Goal: Complete application form

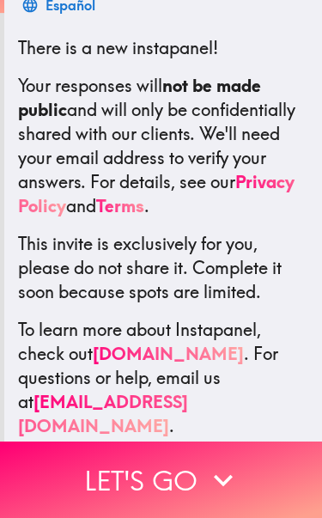
scroll to position [296, 0]
click at [188, 466] on button "Let's go" at bounding box center [161, 479] width 322 height 76
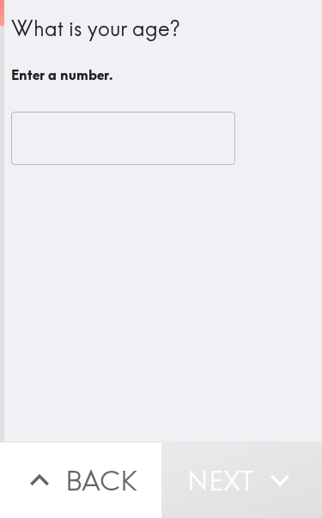
click at [186, 135] on input "number" at bounding box center [123, 138] width 224 height 53
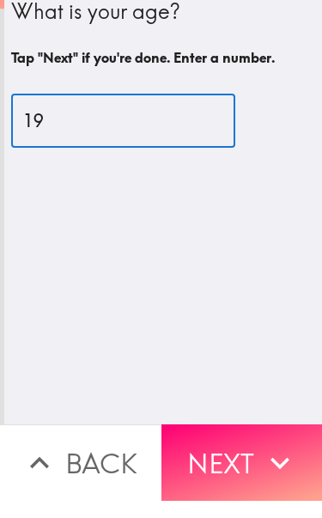
type input "19"
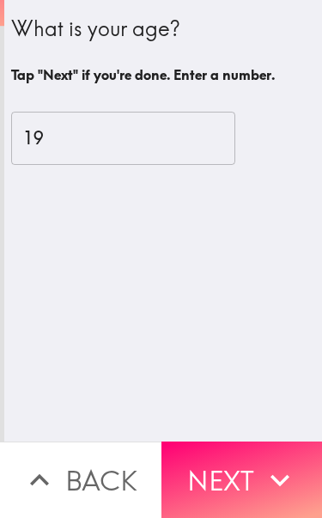
click at [227, 465] on button "Next" at bounding box center [241, 479] width 161 height 76
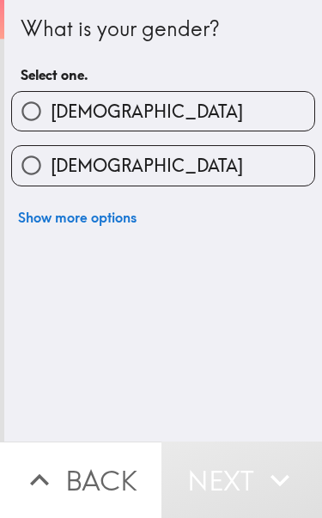
click at [254, 174] on label "[DEMOGRAPHIC_DATA]" at bounding box center [163, 165] width 302 height 39
click at [51, 174] on input "[DEMOGRAPHIC_DATA]" at bounding box center [31, 165] width 39 height 39
radio input "true"
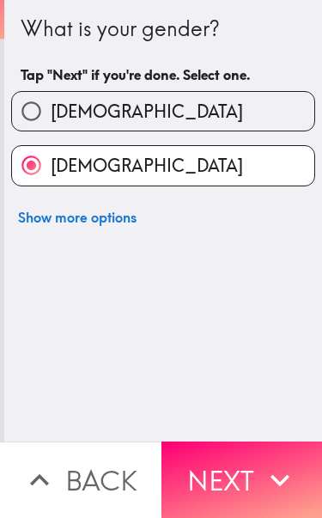
click at [221, 470] on button "Next" at bounding box center [241, 479] width 161 height 76
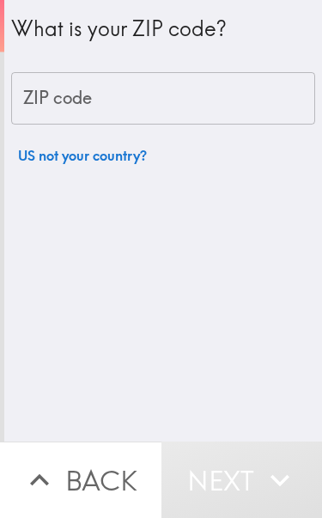
click at [270, 107] on input "ZIP code" at bounding box center [163, 98] width 304 height 53
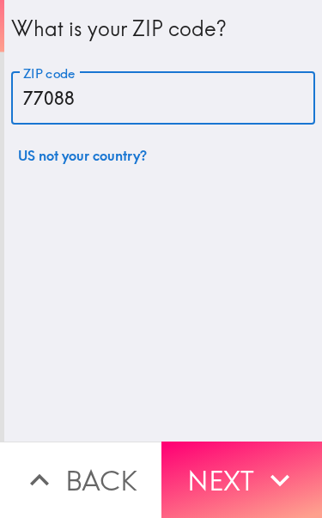
type input "77088"
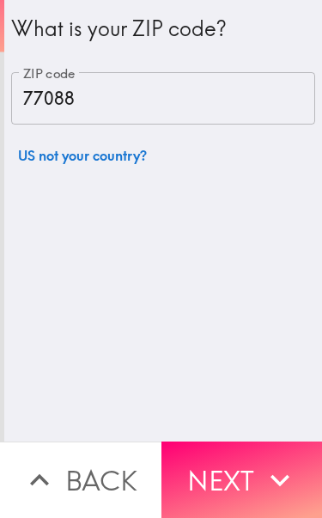
click at [218, 472] on button "Next" at bounding box center [241, 479] width 161 height 76
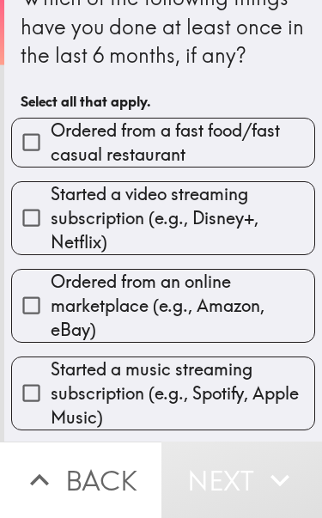
scroll to position [38, 0]
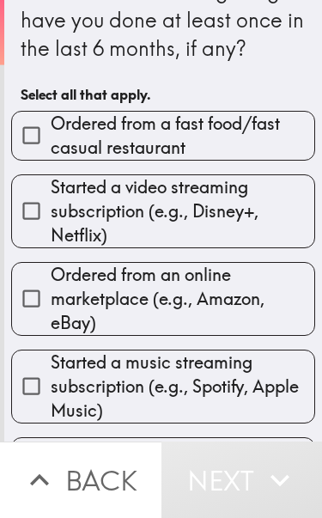
click at [281, 127] on span "Ordered from a fast food/fast casual restaurant" at bounding box center [183, 136] width 264 height 48
click at [51, 127] on input "Ordered from a fast food/fast casual restaurant" at bounding box center [31, 135] width 39 height 39
checkbox input "true"
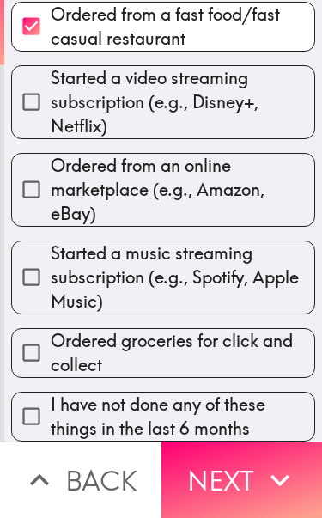
scroll to position [169, 0]
click at [246, 349] on span "Ordered groceries for click and collect" at bounding box center [183, 353] width 264 height 48
click at [51, 349] on input "Ordered groceries for click and collect" at bounding box center [31, 352] width 39 height 39
checkbox input "true"
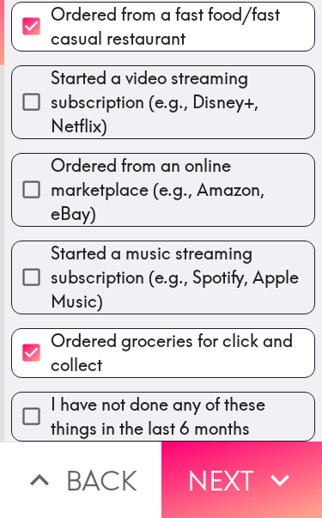
click at [242, 471] on button "Next" at bounding box center [241, 479] width 161 height 76
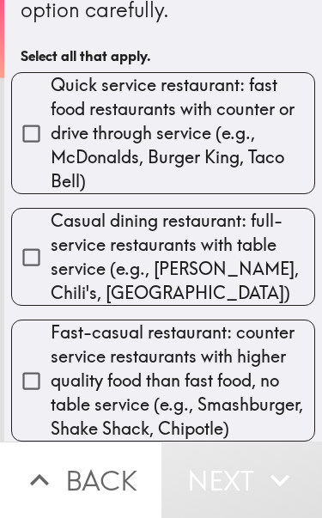
scroll to position [134, 0]
click at [227, 356] on span "Fast-casual restaurant: counter service restaurants with higher quality food th…" at bounding box center [183, 380] width 264 height 120
click at [51, 361] on input "Fast-casual restaurant: counter service restaurants with higher quality food th…" at bounding box center [31, 380] width 39 height 39
checkbox input "true"
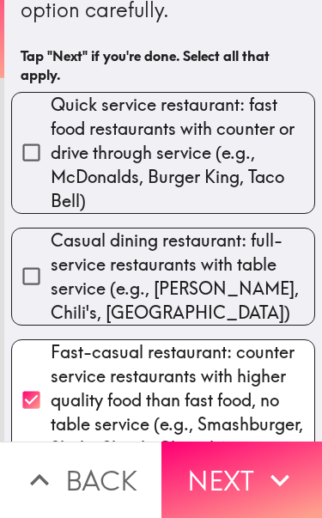
click at [247, 486] on button "Next" at bounding box center [241, 479] width 161 height 76
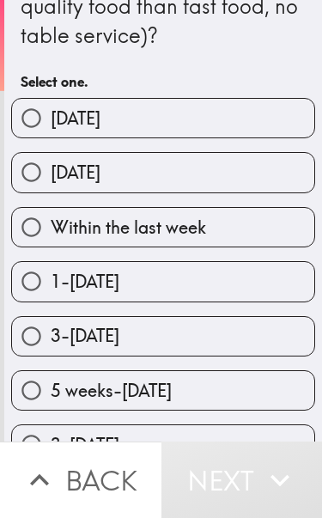
scroll to position [138, 0]
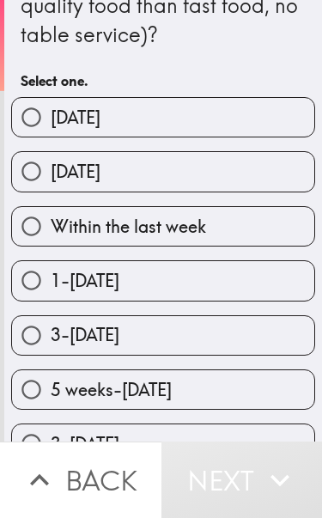
click at [240, 234] on label "Within the last week" at bounding box center [163, 226] width 302 height 39
click at [51, 234] on input "Within the last week" at bounding box center [31, 226] width 39 height 39
radio input "true"
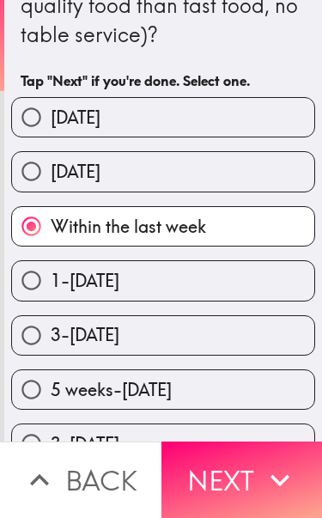
click at [257, 471] on button "Next" at bounding box center [241, 479] width 161 height 76
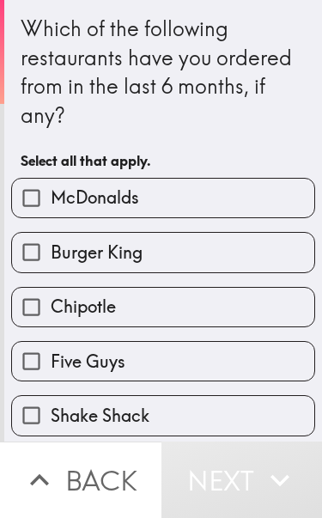
click at [231, 264] on label "Burger King" at bounding box center [163, 252] width 302 height 39
click at [51, 264] on input "Burger King" at bounding box center [31, 252] width 39 height 39
checkbox input "true"
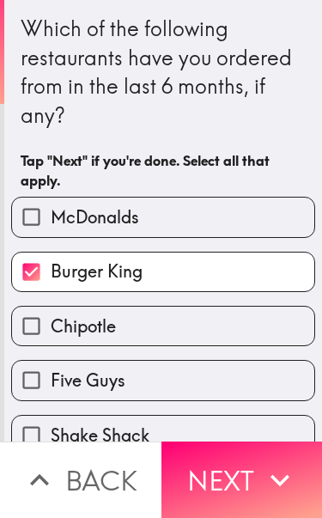
click at [249, 228] on label "McDonalds" at bounding box center [163, 216] width 302 height 39
click at [51, 228] on input "McDonalds" at bounding box center [31, 216] width 39 height 39
checkbox input "true"
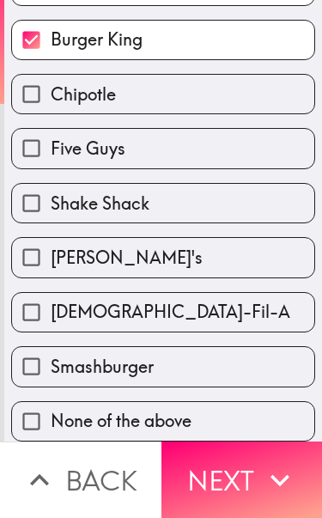
scroll to position [234, 0]
click at [199, 259] on label "[PERSON_NAME]'s" at bounding box center [163, 257] width 302 height 39
click at [51, 259] on input "[PERSON_NAME]'s" at bounding box center [31, 257] width 39 height 39
checkbox input "true"
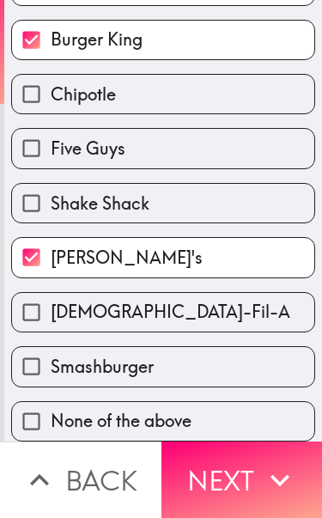
click at [186, 318] on label "[DEMOGRAPHIC_DATA]-Fil-A" at bounding box center [163, 312] width 302 height 39
click at [51, 318] on input "[DEMOGRAPHIC_DATA]-Fil-A" at bounding box center [31, 312] width 39 height 39
checkbox input "true"
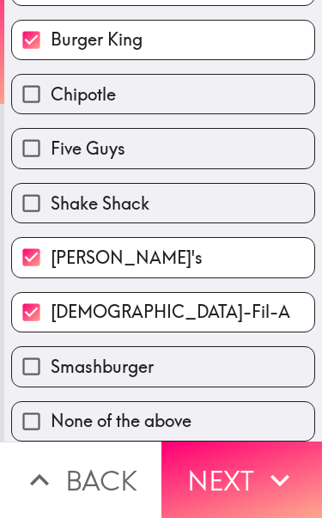
click at [214, 484] on button "Next" at bounding box center [241, 479] width 161 height 76
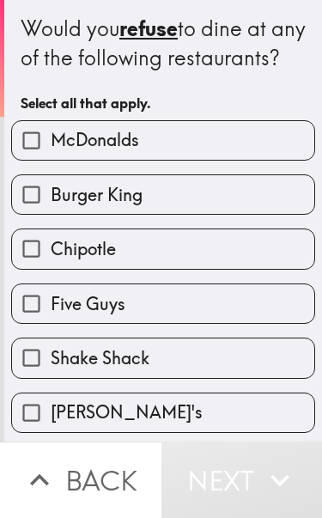
click at [268, 160] on label "McDonalds" at bounding box center [163, 140] width 302 height 39
click at [51, 160] on input "McDonalds" at bounding box center [31, 140] width 39 height 39
checkbox input "true"
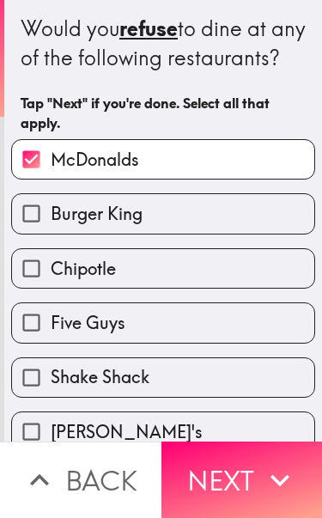
click at [236, 232] on label "Burger King" at bounding box center [163, 213] width 302 height 39
click at [51, 232] on input "Burger King" at bounding box center [31, 213] width 39 height 39
checkbox input "true"
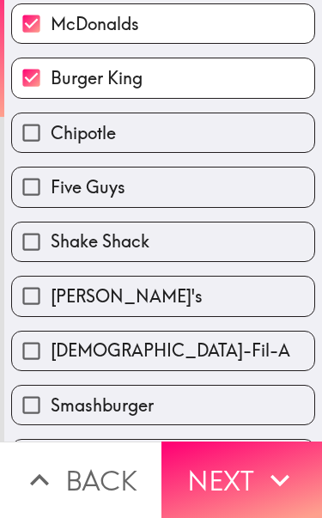
scroll to position [167, 0]
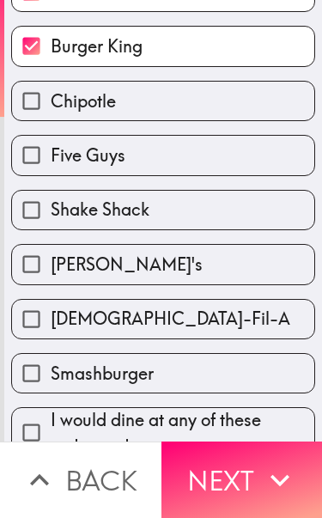
click at [187, 283] on label "[PERSON_NAME]'s" at bounding box center [163, 264] width 302 height 39
click at [51, 283] on input "[PERSON_NAME]'s" at bounding box center [31, 264] width 39 height 39
checkbox input "true"
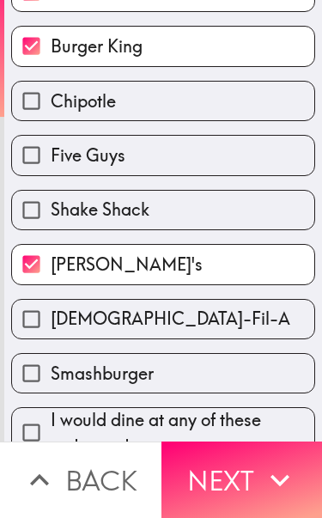
click at [191, 338] on label "[DEMOGRAPHIC_DATA]-Fil-A" at bounding box center [163, 319] width 302 height 39
click at [51, 338] on input "[DEMOGRAPHIC_DATA]-Fil-A" at bounding box center [31, 319] width 39 height 39
checkbox input "true"
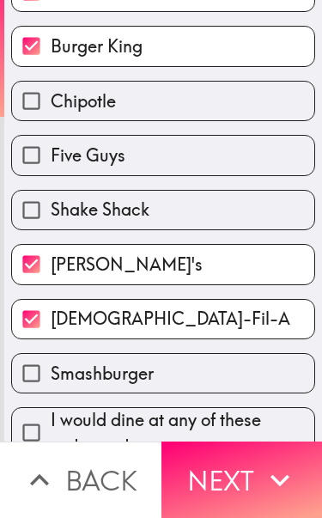
click at [219, 472] on button "Next" at bounding box center [241, 479] width 161 height 76
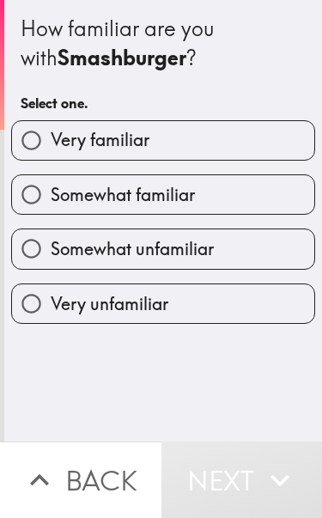
click at [203, 320] on label "Very unfamiliar" at bounding box center [163, 303] width 302 height 39
click at [51, 320] on input "Very unfamiliar" at bounding box center [31, 303] width 39 height 39
radio input "true"
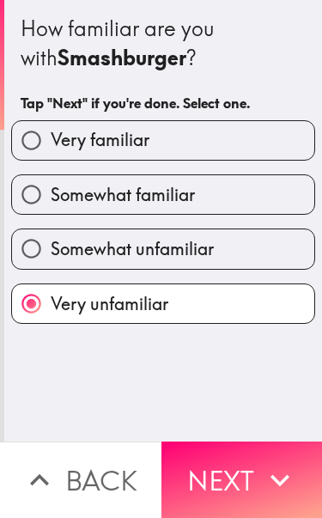
click at [231, 471] on button "Next" at bounding box center [241, 479] width 161 height 76
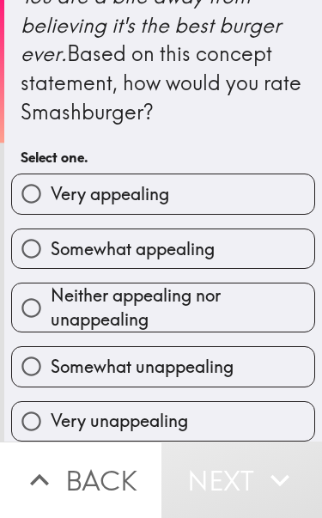
scroll to position [1364, 0]
click at [249, 200] on label "Very appealing" at bounding box center [163, 193] width 302 height 39
click at [51, 200] on input "Very appealing" at bounding box center [31, 193] width 39 height 39
radio input "true"
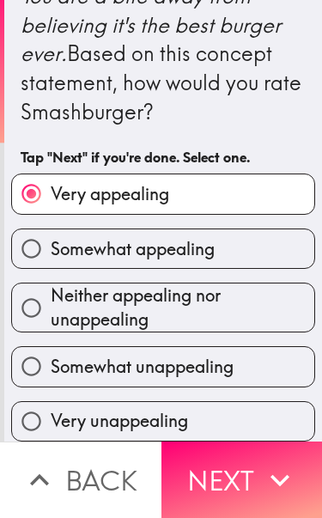
click at [220, 488] on button "Next" at bounding box center [241, 479] width 161 height 76
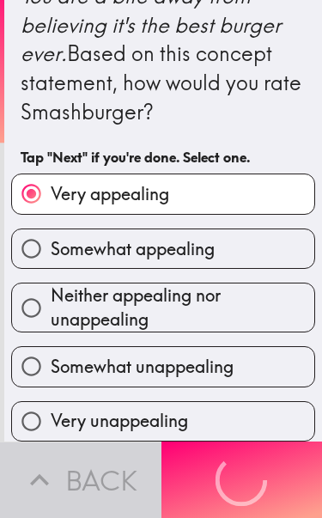
scroll to position [0, 0]
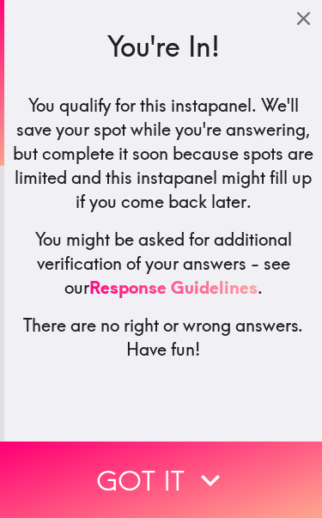
click at [202, 478] on icon "button" at bounding box center [210, 480] width 38 height 38
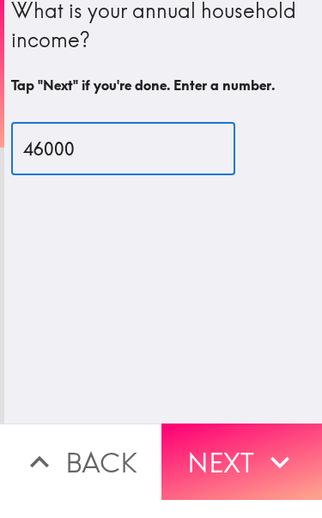
type input "46000"
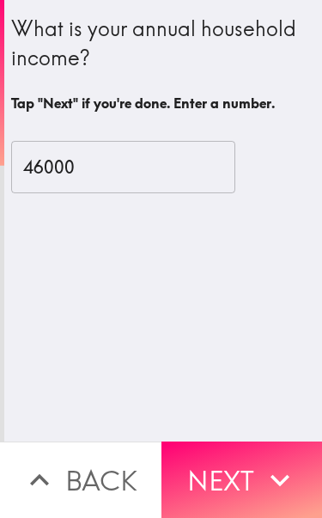
click at [190, 182] on input "46000" at bounding box center [123, 167] width 224 height 53
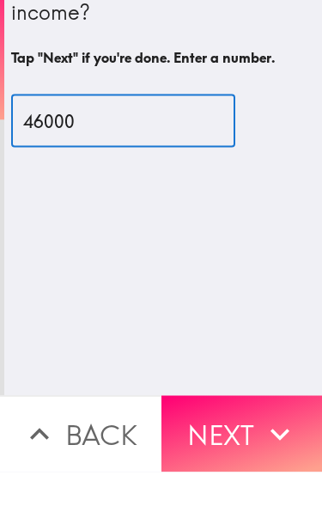
click at [286, 213] on div "What is your annual household income? Tap "Next" if you're done. Enter a number…" at bounding box center [163, 220] width 318 height 441
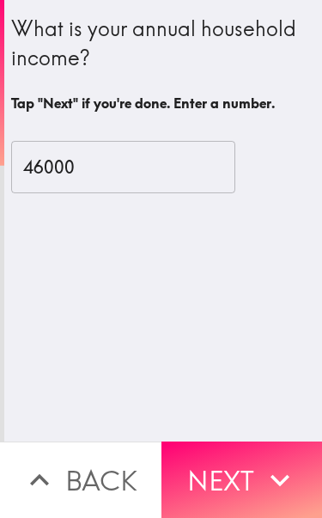
click at [246, 467] on button "Next" at bounding box center [241, 479] width 161 height 76
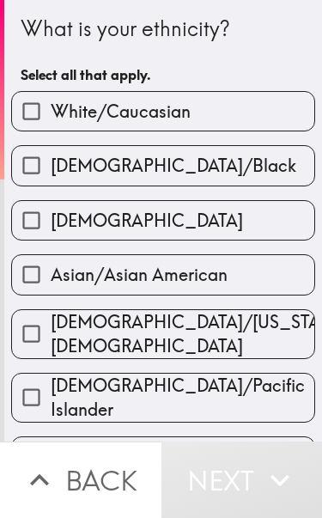
click at [260, 175] on label "[DEMOGRAPHIC_DATA]/Black" at bounding box center [163, 165] width 302 height 39
click at [51, 175] on input "[DEMOGRAPHIC_DATA]/Black" at bounding box center [31, 165] width 39 height 39
checkbox input "true"
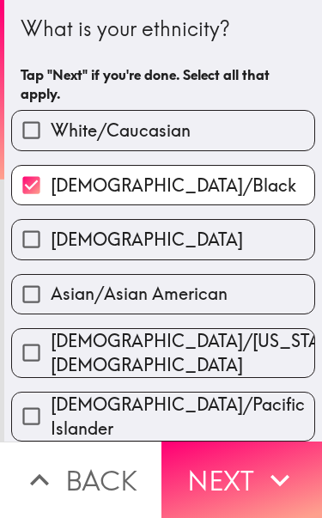
click at [244, 488] on button "Next" at bounding box center [241, 479] width 161 height 76
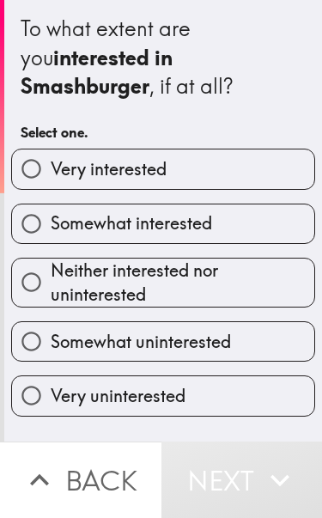
click at [276, 167] on label "Very interested" at bounding box center [163, 168] width 302 height 39
click at [51, 167] on input "Very interested" at bounding box center [31, 168] width 39 height 39
radio input "true"
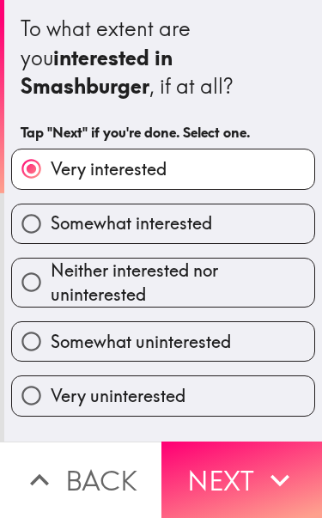
click at [222, 391] on label "Very uninterested" at bounding box center [163, 395] width 302 height 39
click at [51, 391] on input "Very uninterested" at bounding box center [31, 395] width 39 height 39
radio input "true"
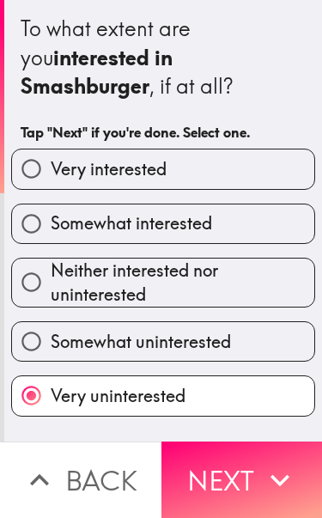
click at [237, 481] on button "Next" at bounding box center [241, 479] width 161 height 76
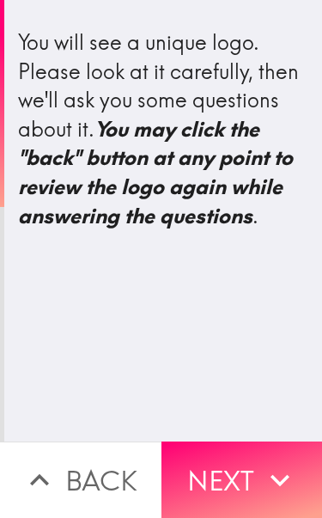
click at [252, 475] on button "Next" at bounding box center [241, 479] width 161 height 76
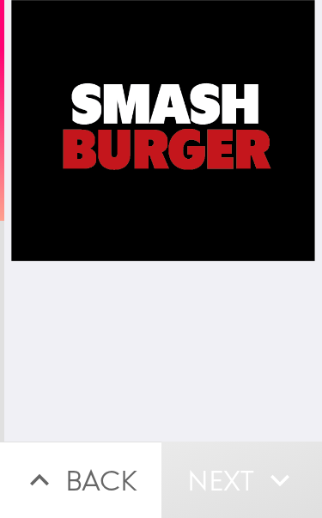
click at [275, 379] on div at bounding box center [163, 220] width 304 height 441
click at [277, 202] on div at bounding box center [163, 220] width 304 height 441
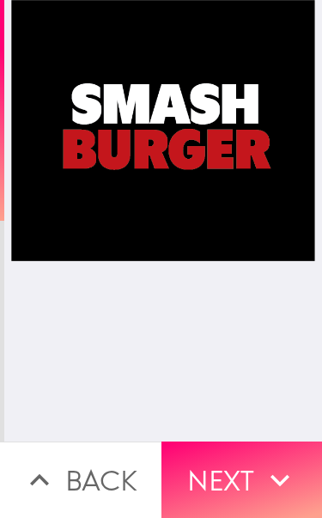
click at [241, 476] on button "Next" at bounding box center [241, 479] width 161 height 76
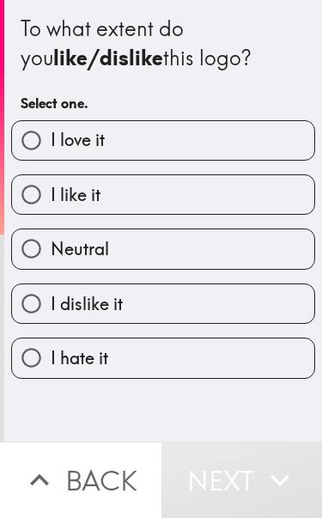
click at [290, 148] on label "I love it" at bounding box center [163, 140] width 302 height 39
click at [51, 148] on input "I love it" at bounding box center [31, 140] width 39 height 39
radio input "true"
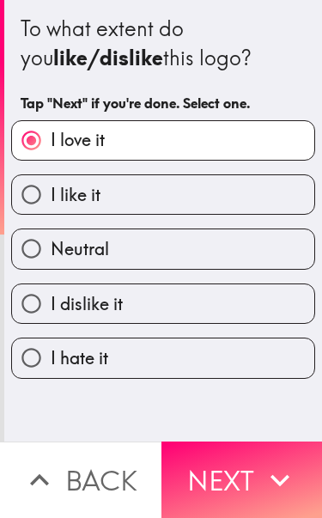
click at [259, 197] on label "I like it" at bounding box center [163, 194] width 302 height 39
click at [51, 197] on input "I like it" at bounding box center [31, 194] width 39 height 39
radio input "true"
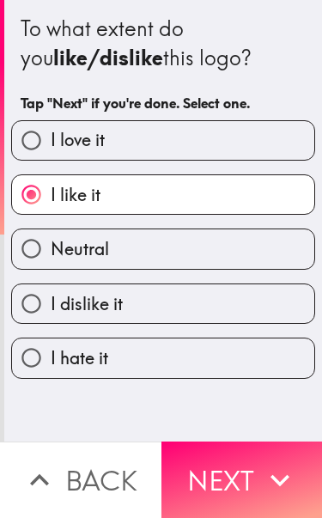
click at [239, 482] on button "Next" at bounding box center [241, 479] width 161 height 76
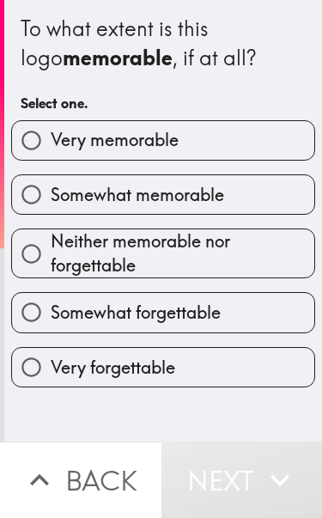
click at [265, 200] on label "Somewhat memorable" at bounding box center [163, 194] width 302 height 39
click at [51, 200] on input "Somewhat memorable" at bounding box center [31, 194] width 39 height 39
radio input "true"
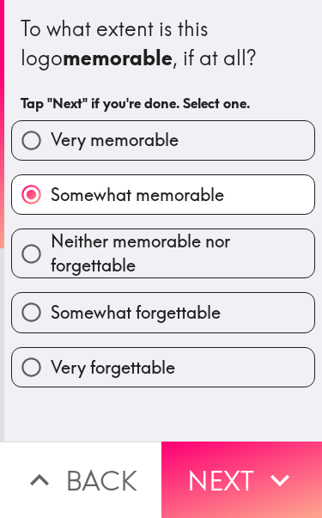
click at [242, 489] on button "Next" at bounding box center [241, 479] width 161 height 76
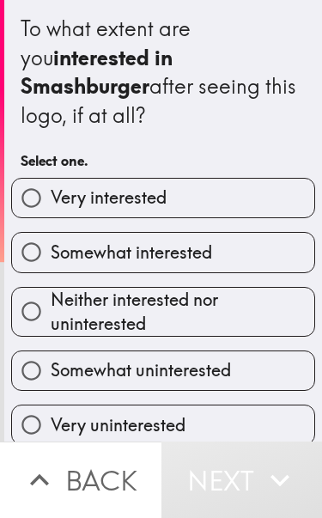
click at [262, 233] on label "Somewhat interested" at bounding box center [163, 252] width 302 height 39
click at [51, 233] on input "Somewhat interested" at bounding box center [31, 252] width 39 height 39
radio input "true"
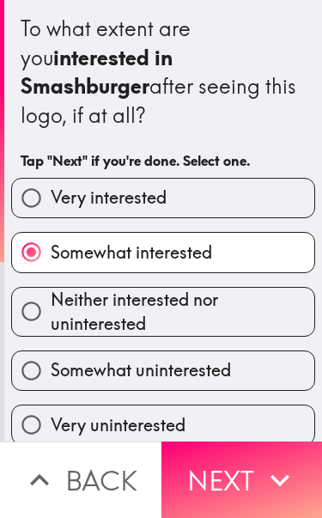
click at [228, 481] on button "Next" at bounding box center [241, 479] width 161 height 76
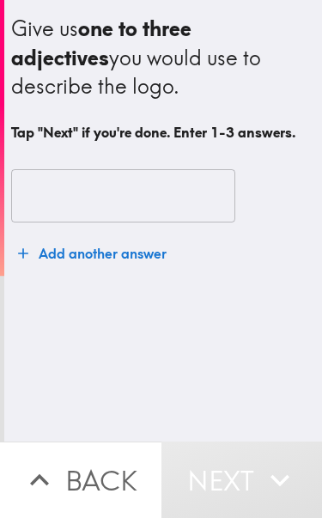
click at [198, 198] on input "text" at bounding box center [123, 195] width 224 height 53
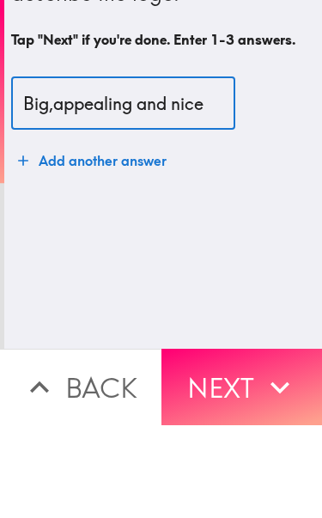
type input "Big,appealing and nice"
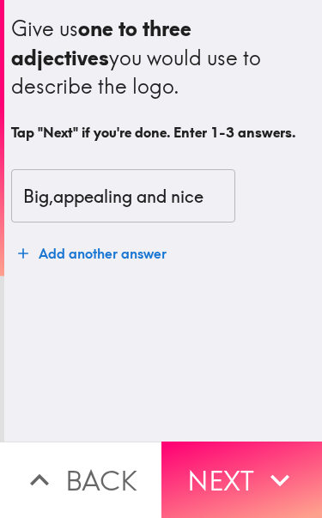
click at [228, 469] on button "Next" at bounding box center [241, 479] width 161 height 76
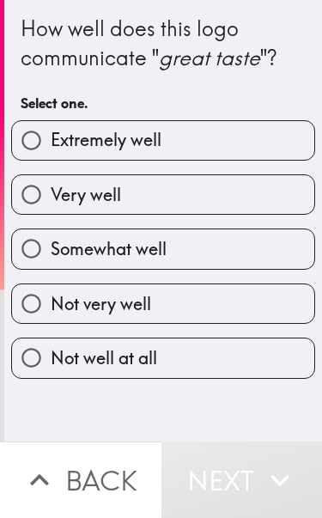
click at [267, 156] on label "Extremely well" at bounding box center [163, 140] width 302 height 39
click at [51, 156] on input "Extremely well" at bounding box center [31, 140] width 39 height 39
radio input "true"
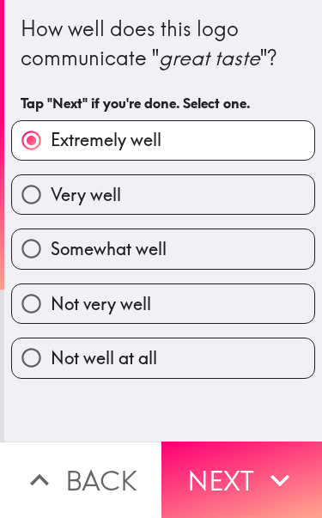
click at [240, 477] on button "Next" at bounding box center [241, 479] width 161 height 76
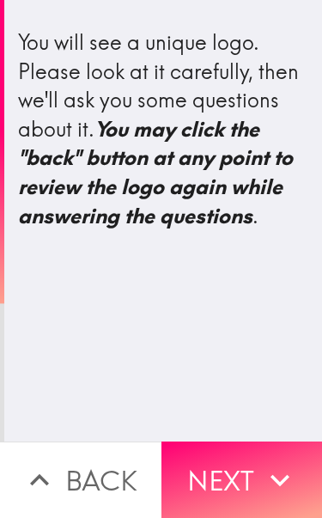
click at [240, 486] on button "Next" at bounding box center [241, 479] width 161 height 76
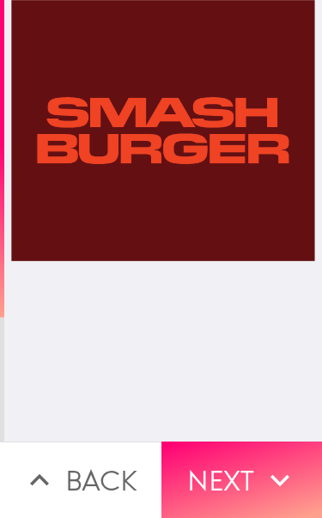
click at [261, 465] on icon "button" at bounding box center [280, 480] width 38 height 38
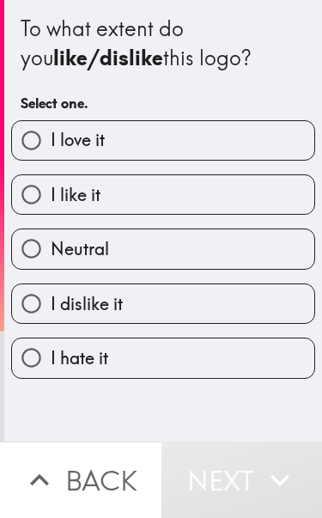
click at [201, 191] on label "I like it" at bounding box center [163, 194] width 302 height 39
click at [51, 191] on input "I like it" at bounding box center [31, 194] width 39 height 39
radio input "true"
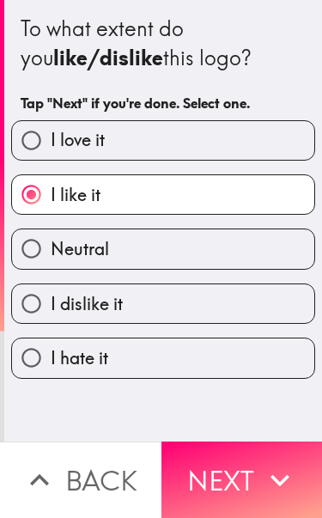
click at [250, 494] on button "Next" at bounding box center [241, 479] width 161 height 76
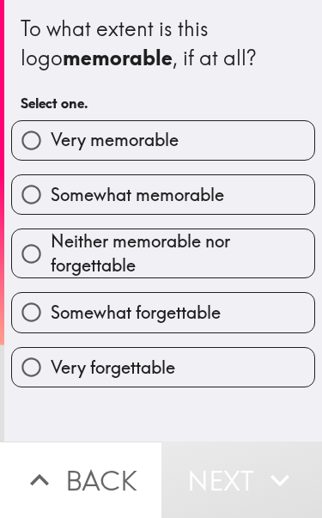
click at [242, 185] on label "Somewhat memorable" at bounding box center [163, 194] width 302 height 39
click at [51, 185] on input "Somewhat memorable" at bounding box center [31, 194] width 39 height 39
radio input "true"
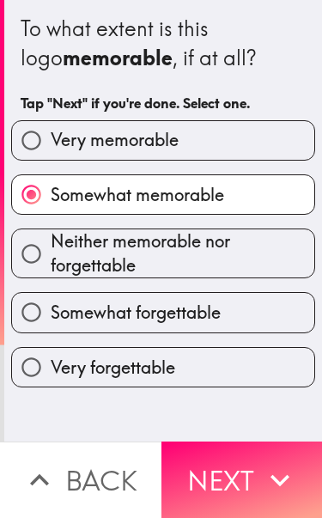
click at [260, 157] on label "Very memorable" at bounding box center [163, 140] width 302 height 39
click at [51, 157] on input "Very memorable" at bounding box center [31, 140] width 39 height 39
radio input "true"
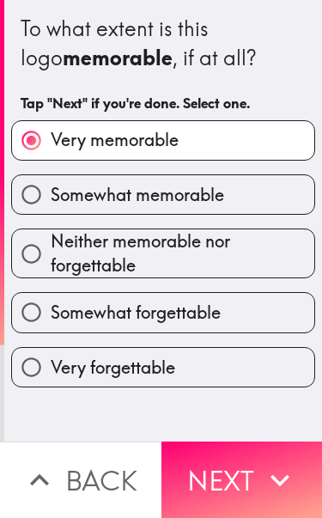
click at [235, 198] on label "Somewhat memorable" at bounding box center [163, 194] width 302 height 39
click at [51, 198] on input "Somewhat memorable" at bounding box center [31, 194] width 39 height 39
radio input "true"
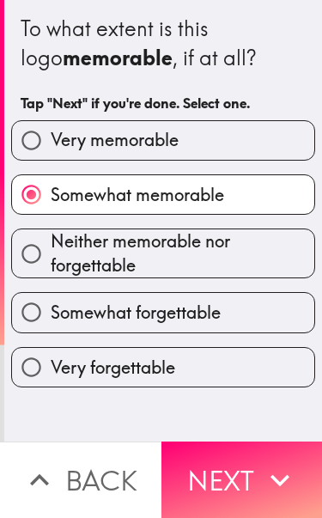
click at [247, 489] on button "Next" at bounding box center [241, 479] width 161 height 76
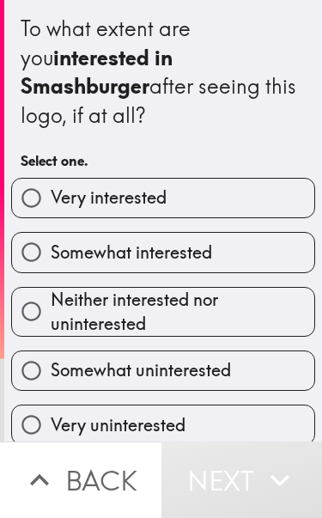
click at [230, 233] on label "Somewhat interested" at bounding box center [163, 252] width 302 height 39
click at [51, 233] on input "Somewhat interested" at bounding box center [31, 252] width 39 height 39
radio input "true"
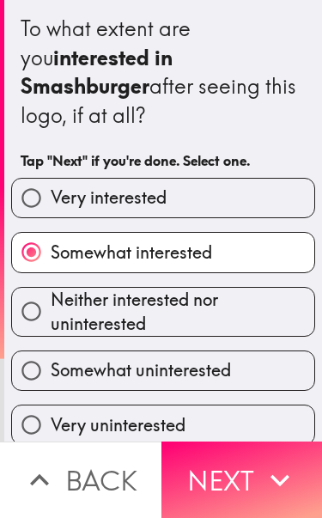
click at [254, 479] on button "Next" at bounding box center [241, 479] width 161 height 76
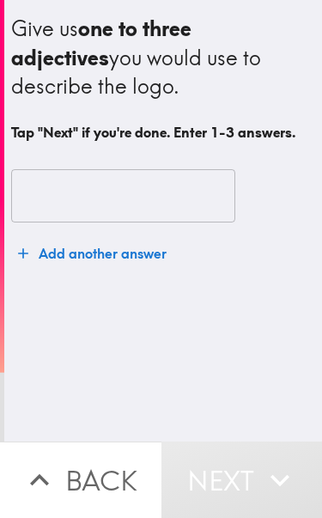
click at [200, 209] on input "text" at bounding box center [123, 195] width 224 height 53
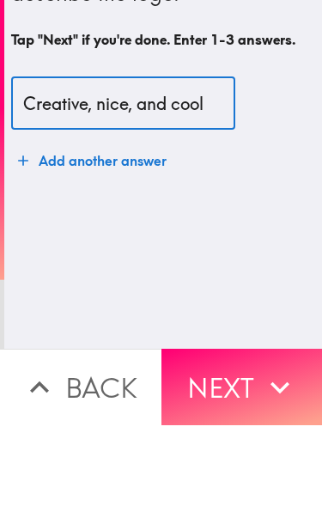
type input "Creative, nice, and cool"
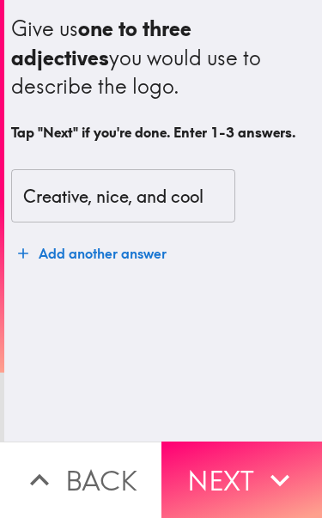
click at [245, 479] on button "Next" at bounding box center [241, 479] width 161 height 76
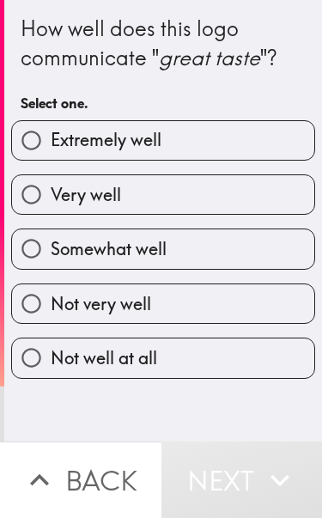
click at [253, 157] on label "Extremely well" at bounding box center [163, 140] width 302 height 39
click at [51, 157] on input "Extremely well" at bounding box center [31, 140] width 39 height 39
radio input "true"
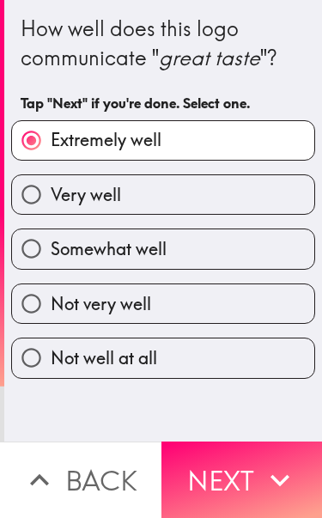
click at [249, 492] on button "Next" at bounding box center [241, 479] width 161 height 76
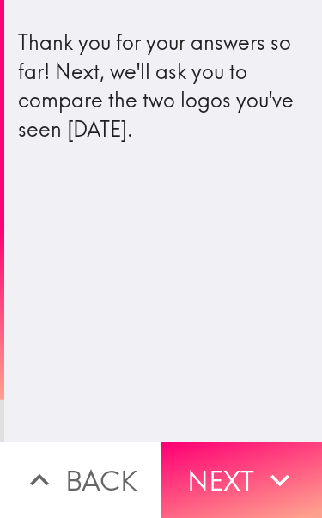
click at [244, 474] on button "Next" at bounding box center [241, 479] width 161 height 76
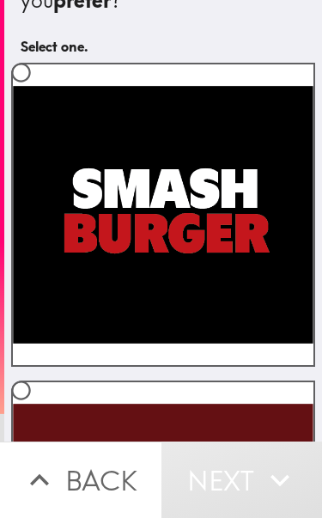
scroll to position [87, 0]
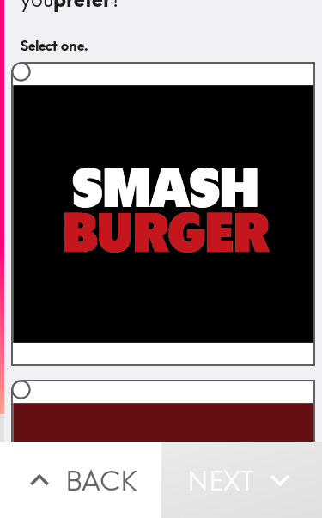
click at [230, 215] on label at bounding box center [163, 214] width 304 height 304
click at [40, 91] on input "radio" at bounding box center [21, 71] width 39 height 39
radio input "true"
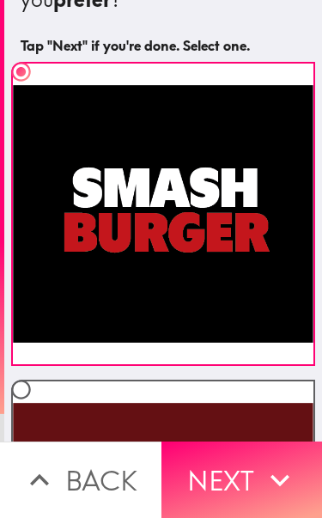
click at [242, 477] on button "Next" at bounding box center [241, 479] width 161 height 76
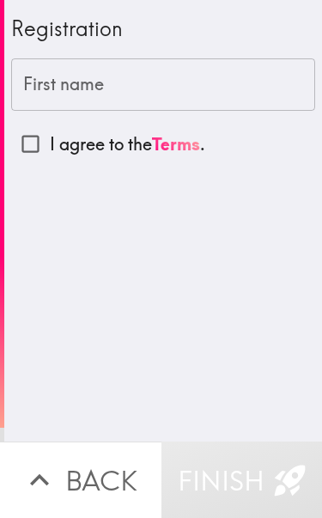
click at [180, 86] on input "First name" at bounding box center [163, 84] width 304 height 53
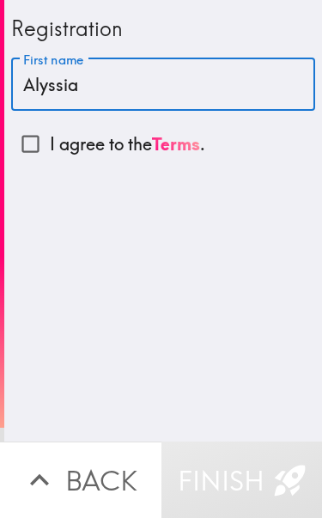
type input "Alyssia"
click at [42, 127] on input "I agree to the Terms ." at bounding box center [30, 143] width 39 height 39
checkbox input "true"
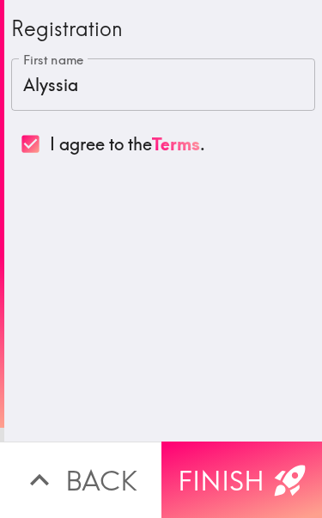
click at [240, 474] on button "Finish" at bounding box center [241, 479] width 161 height 76
